Goal: Find contact information: Find contact information

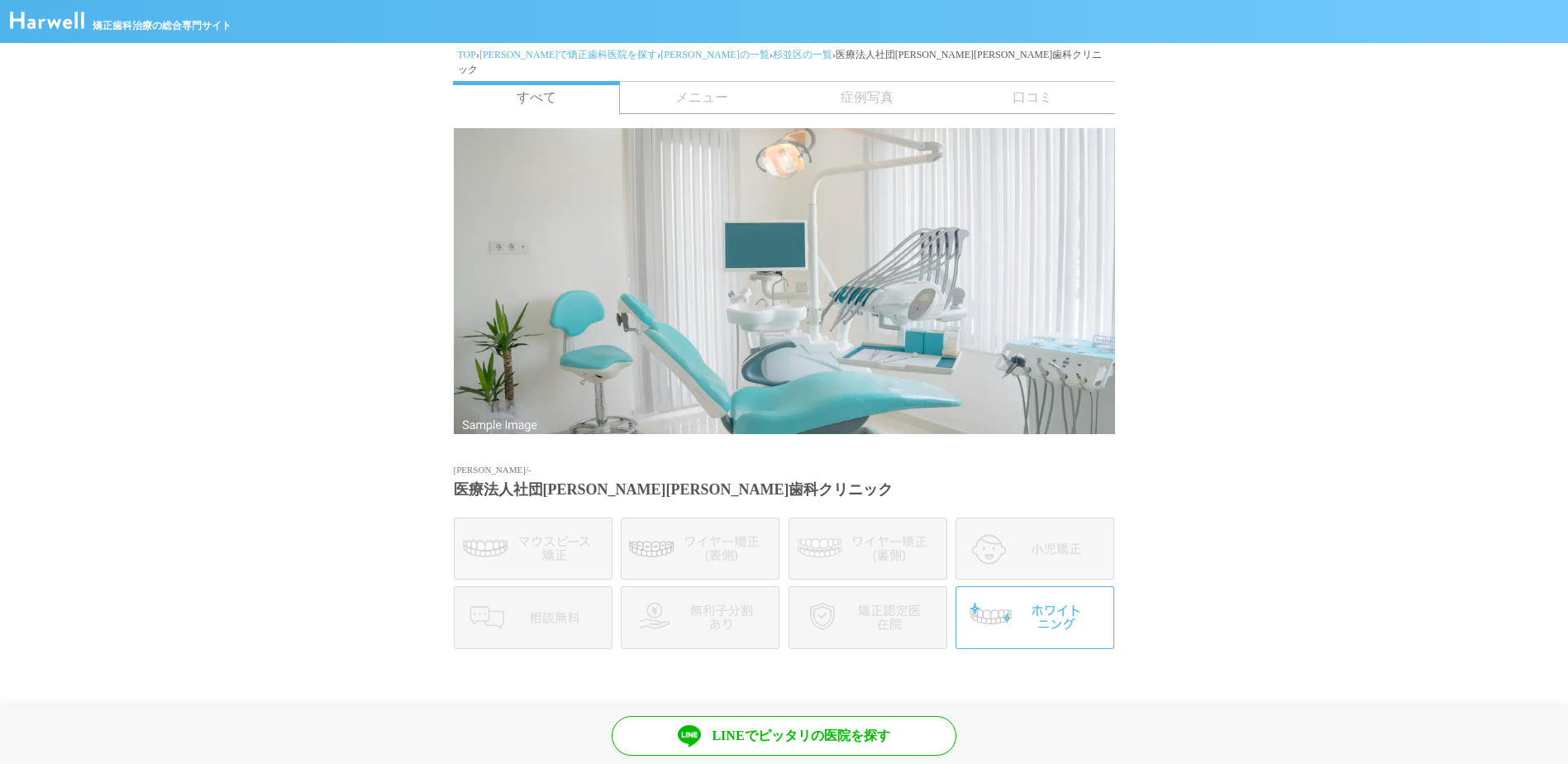
drag, startPoint x: 1435, startPoint y: 471, endPoint x: 1418, endPoint y: 484, distance: 21.4
click at [1435, 472] on section "東京都/- 医療法人社団平島会平島歯科クリニック" at bounding box center [784, 563] width 1568 height 230
click at [1242, 412] on section at bounding box center [784, 285] width 1568 height 326
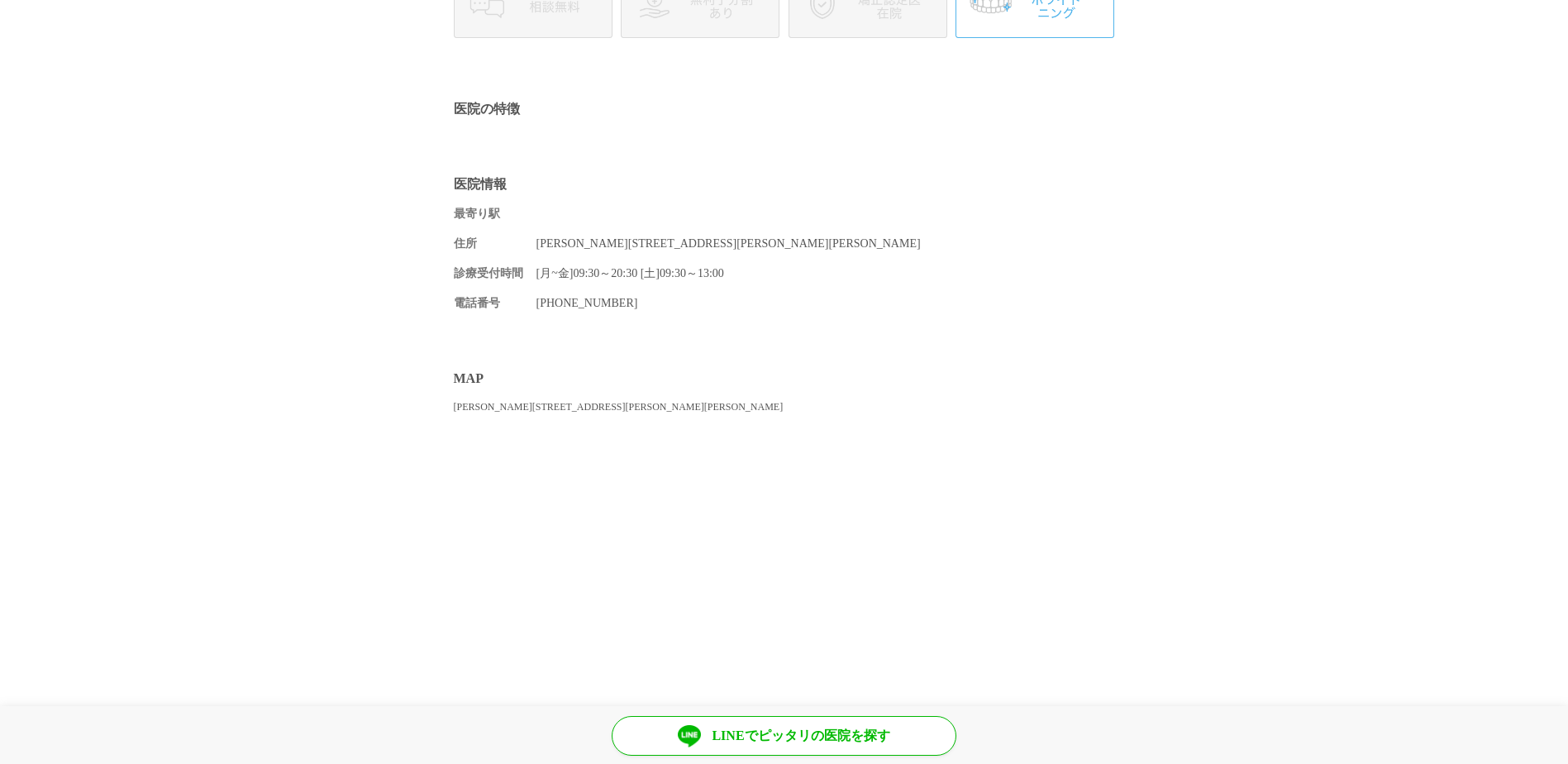
scroll to position [750, 0]
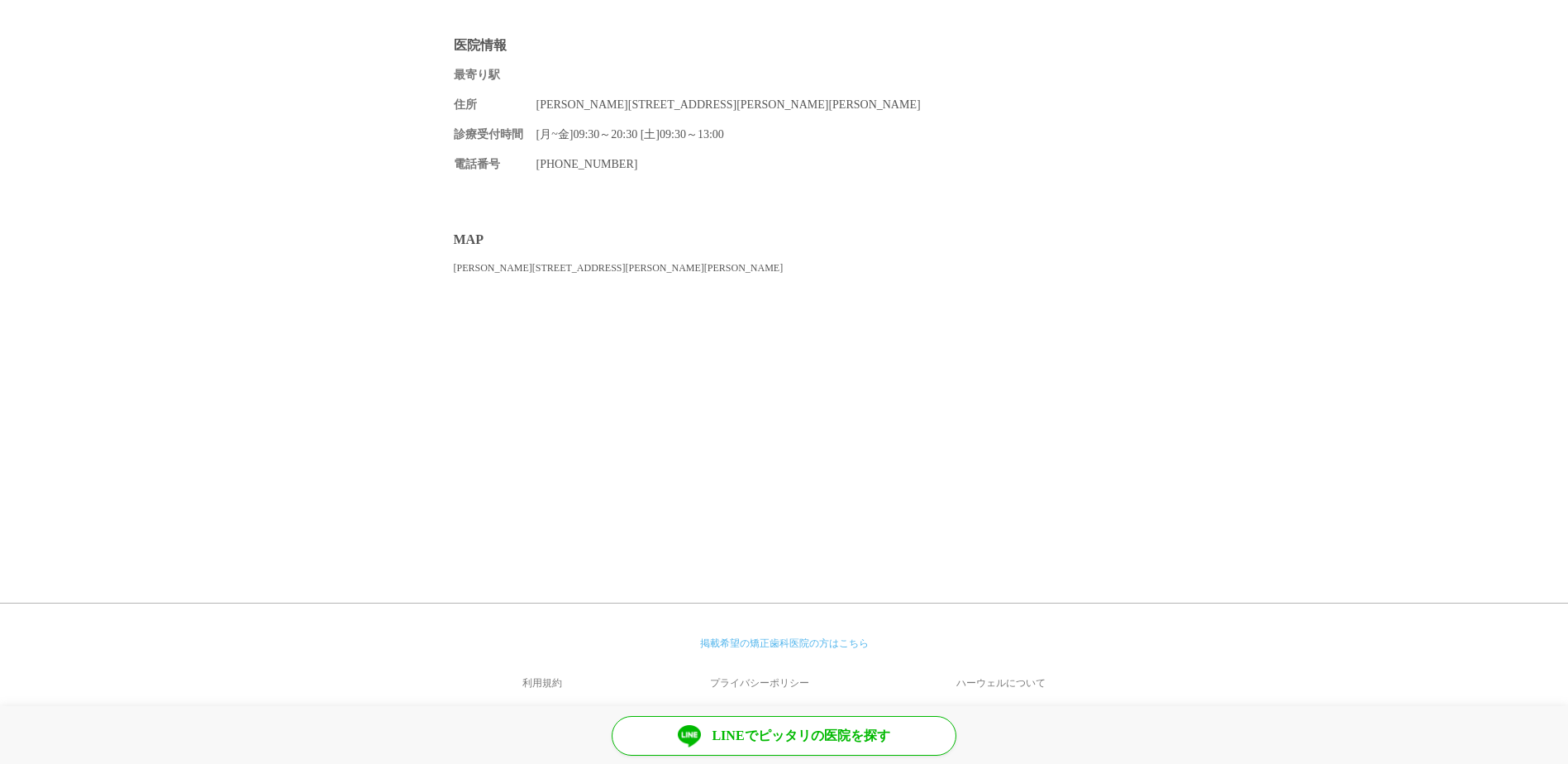
click at [1007, 663] on link "ハーウェルについて" at bounding box center [1001, 683] width 228 height 40
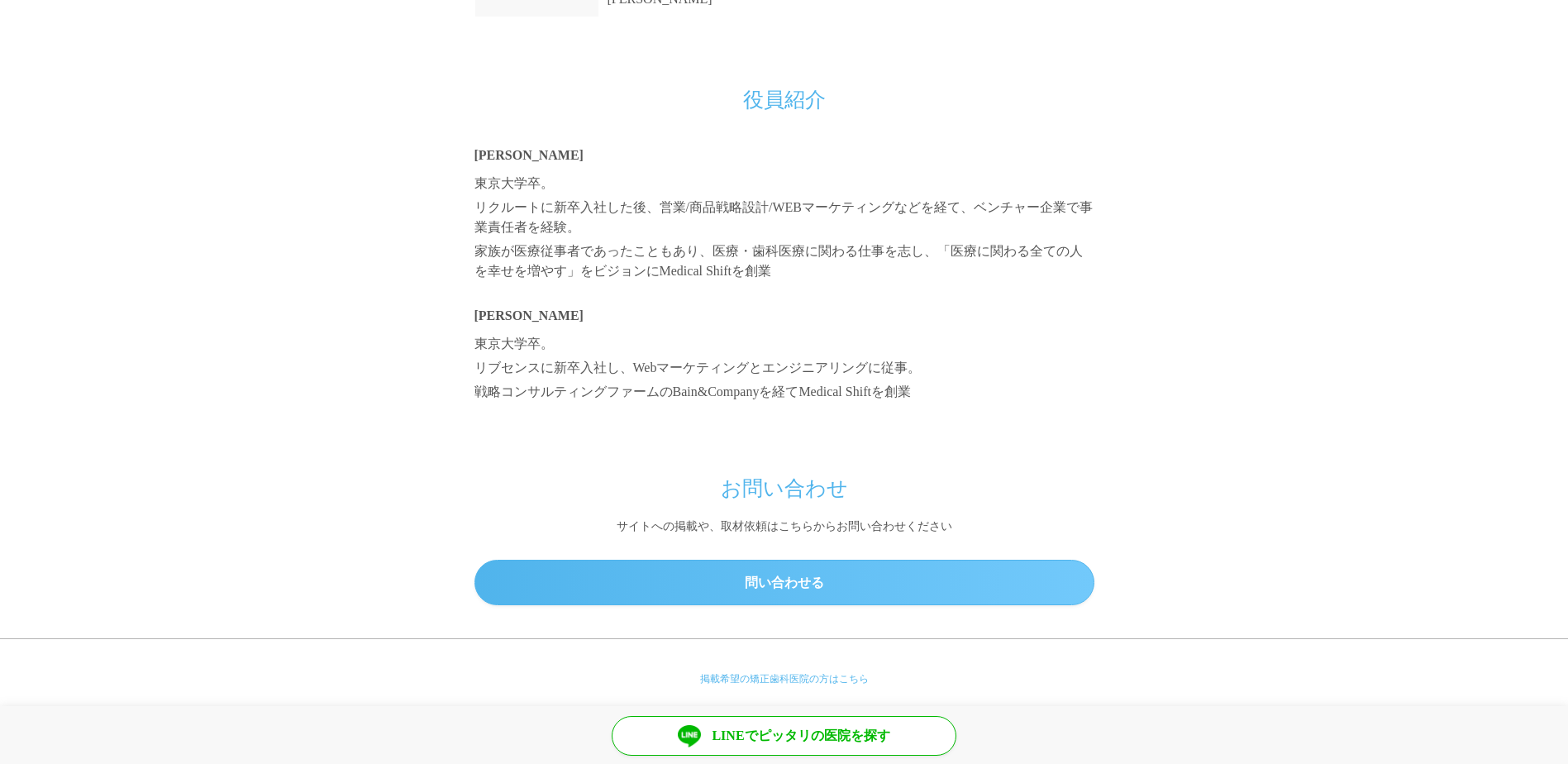
scroll to position [1456, 0]
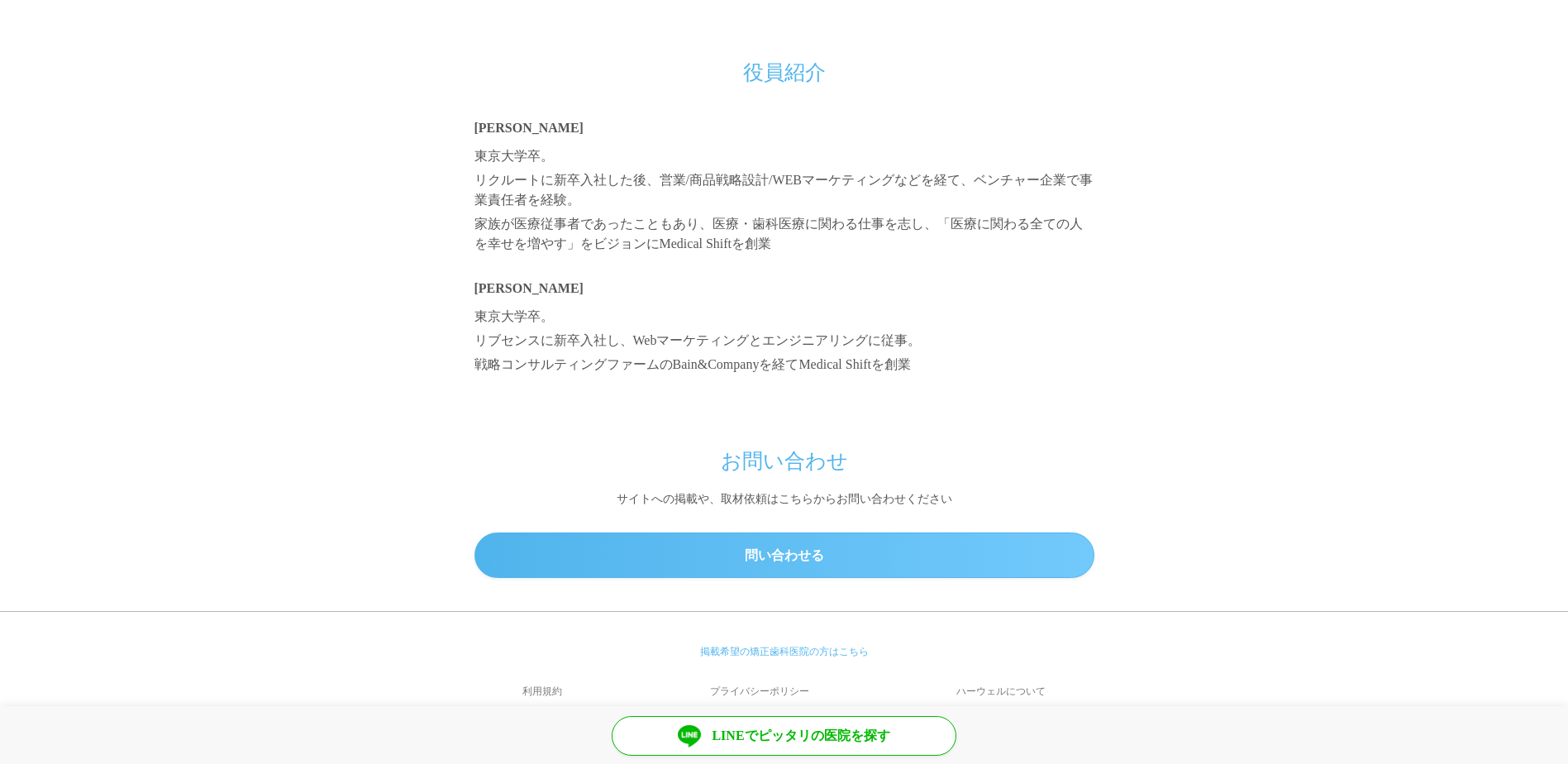
click at [825, 532] on link "問い合わせる" at bounding box center [784, 555] width 620 height 46
click at [786, 532] on link "問い合わせる" at bounding box center [784, 555] width 620 height 46
